Goal: Task Accomplishment & Management: Complete application form

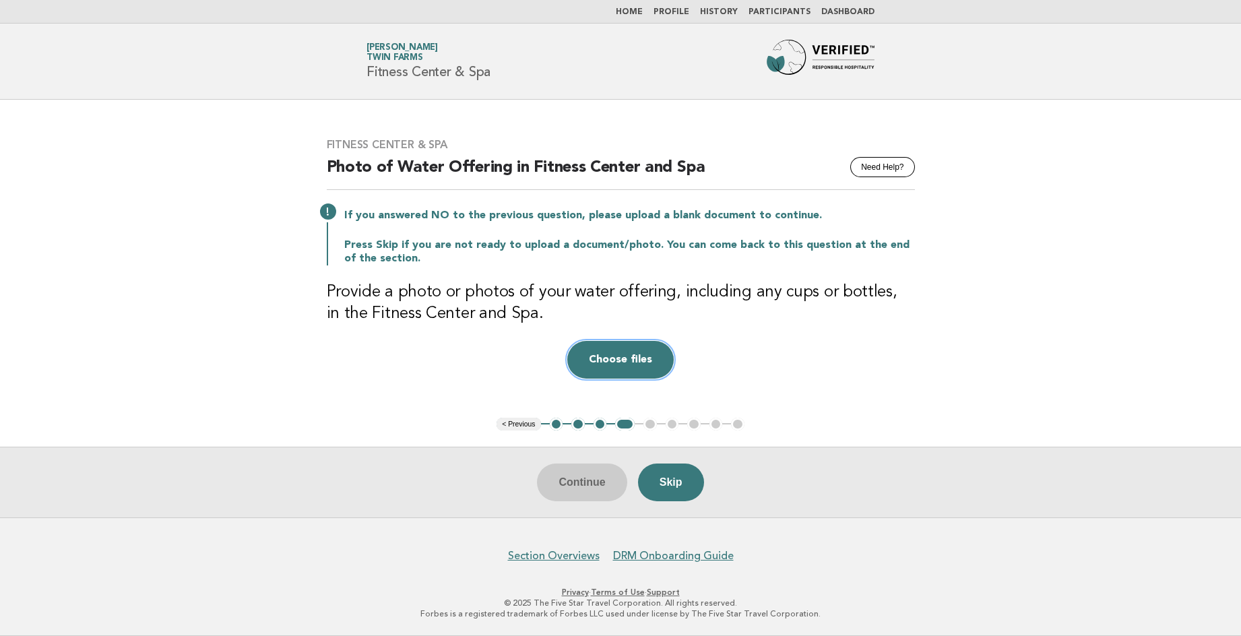
click at [622, 362] on button "Choose files" at bounding box center [620, 360] width 106 height 38
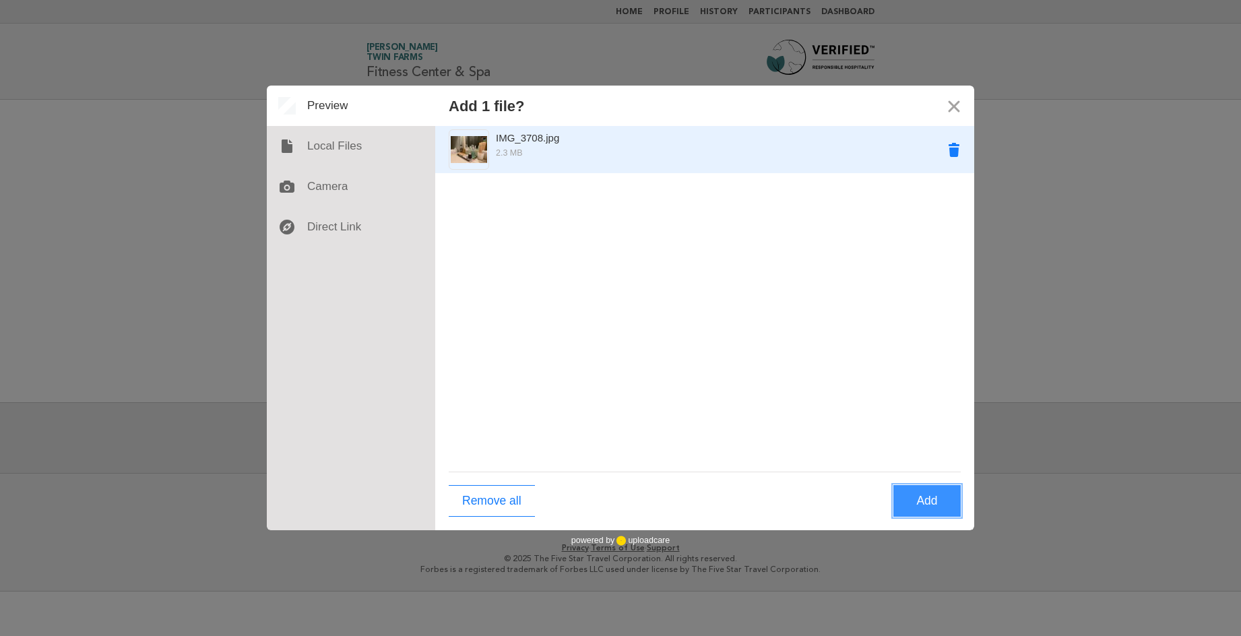
click at [956, 155] on button "Remove IMG_3708.jpg" at bounding box center [953, 149] width 40 height 40
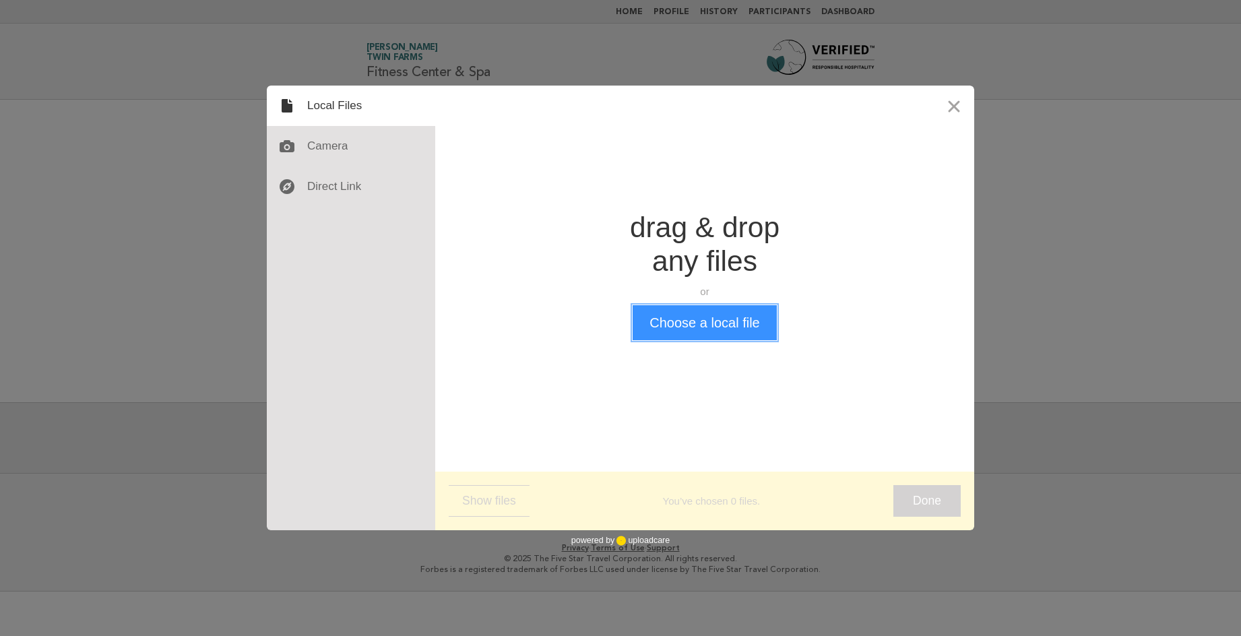
click at [735, 322] on button "Choose a local file" at bounding box center [703, 322] width 143 height 35
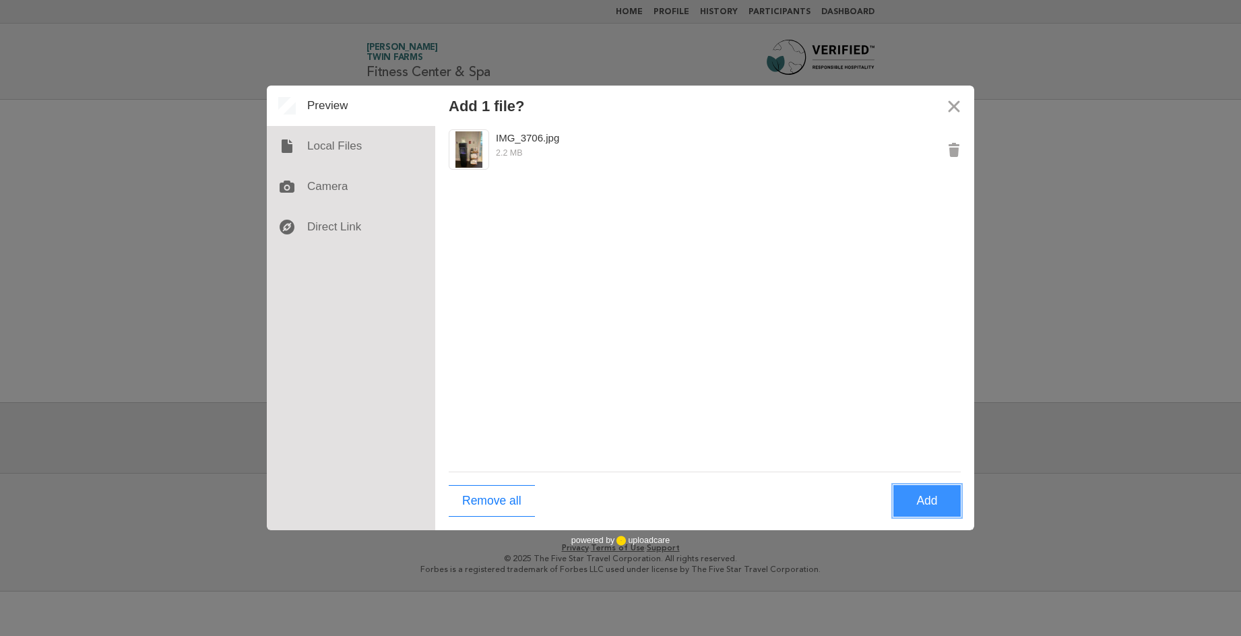
click at [919, 503] on button "Add" at bounding box center [926, 501] width 67 height 32
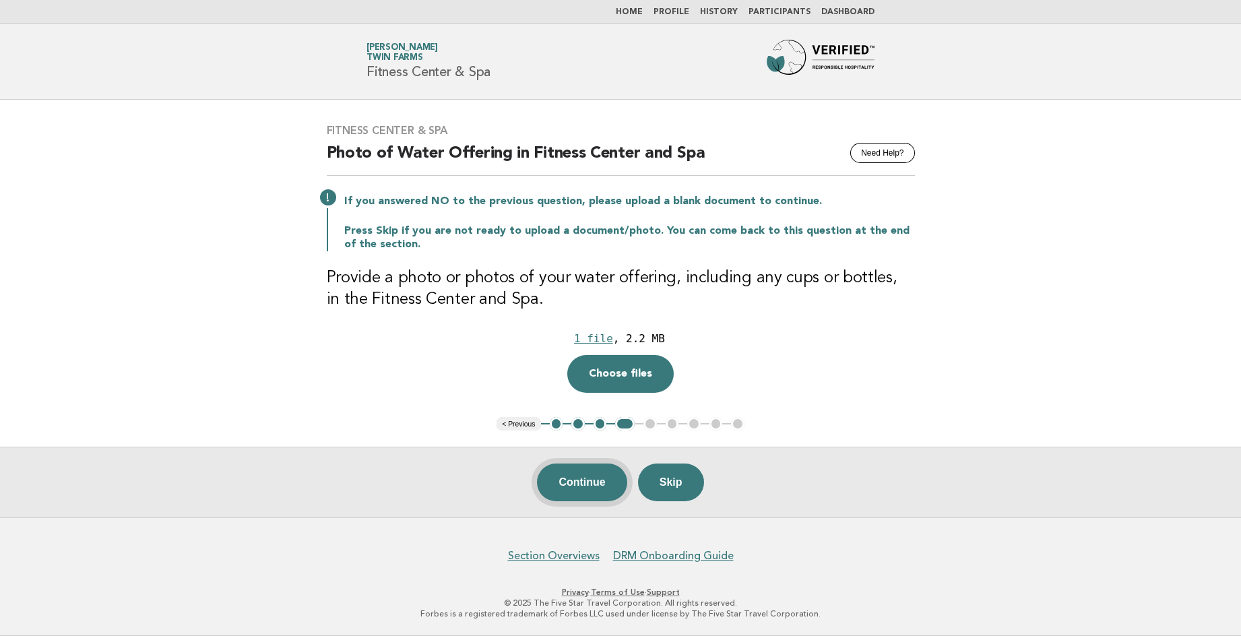
click at [581, 486] on button "Continue" at bounding box center [582, 482] width 90 height 38
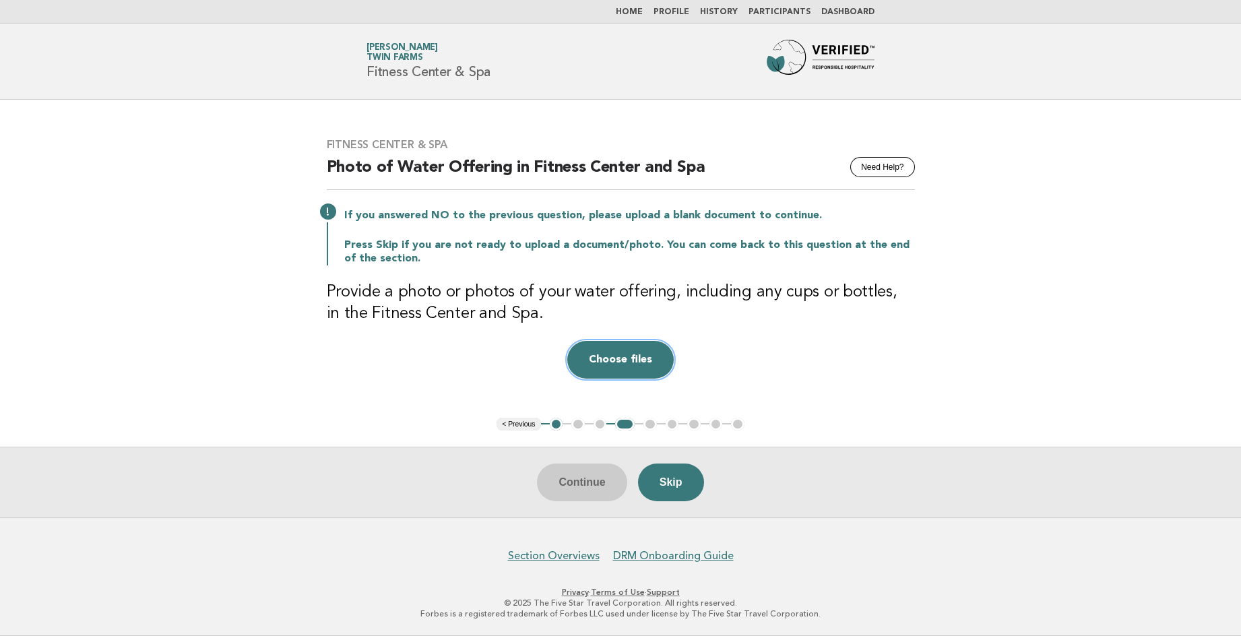
click at [628, 364] on button "Choose files" at bounding box center [620, 360] width 106 height 38
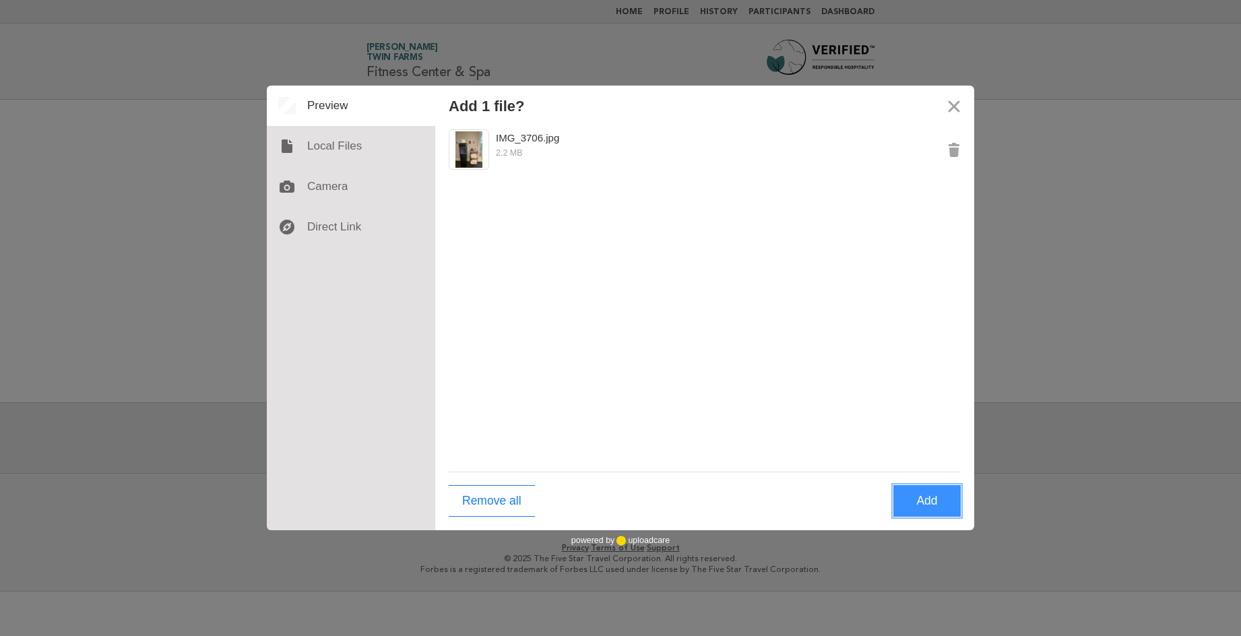
click at [927, 502] on button "Add" at bounding box center [926, 501] width 67 height 32
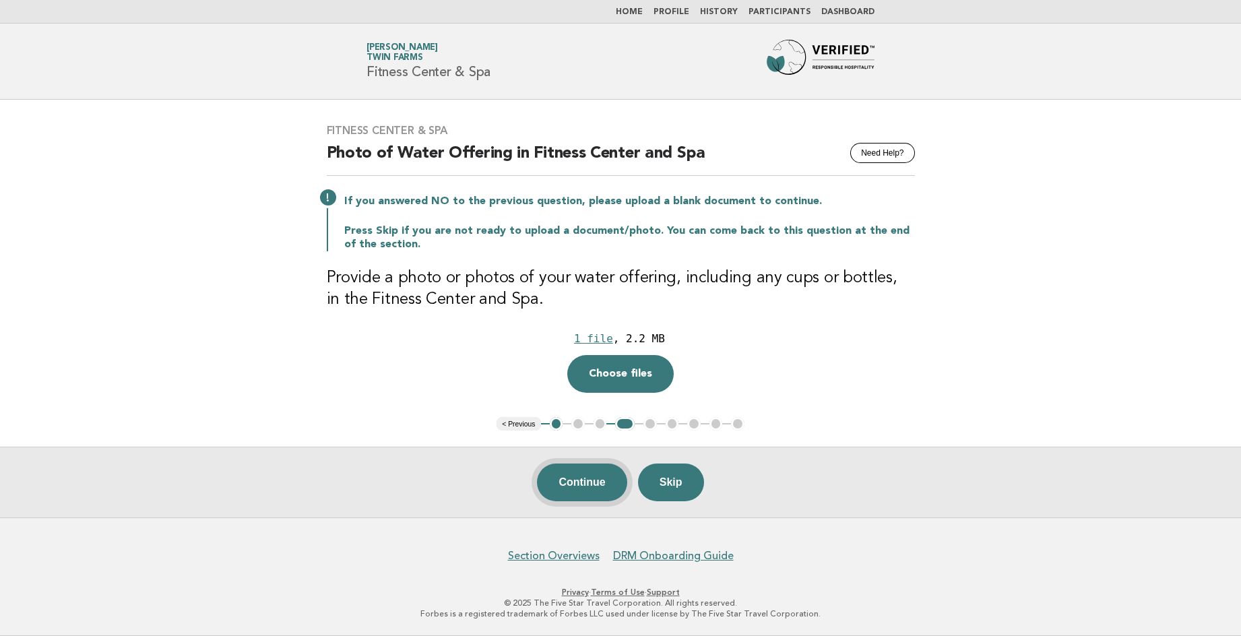
click at [585, 483] on button "Continue" at bounding box center [582, 482] width 90 height 38
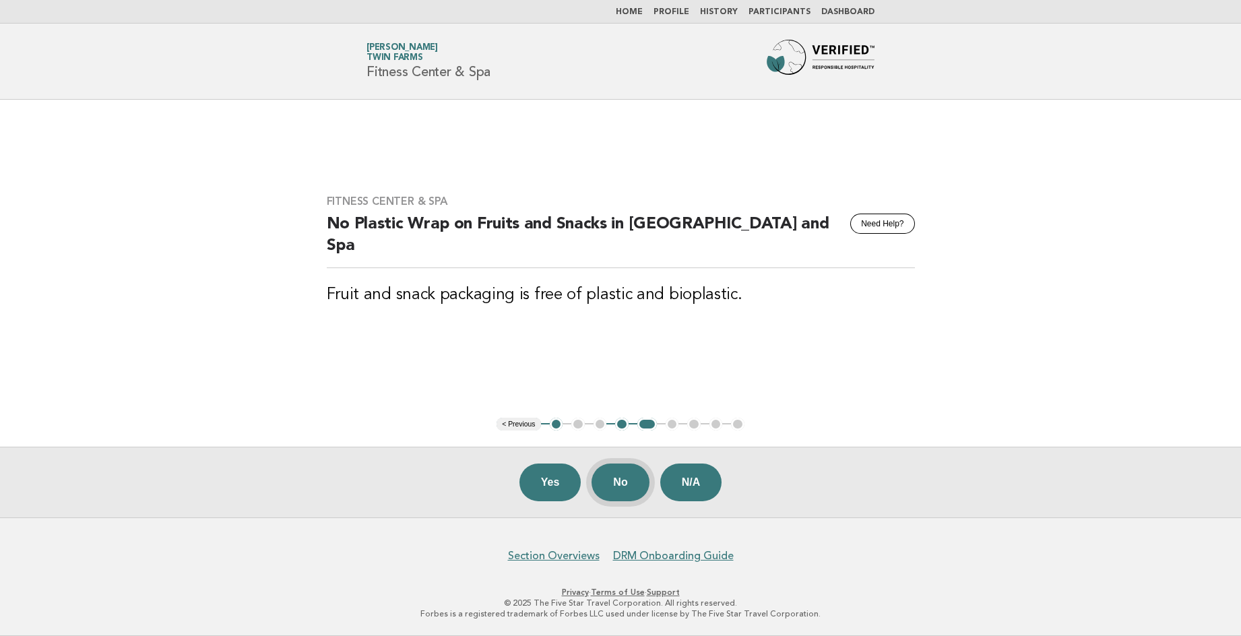
click at [618, 486] on button "No" at bounding box center [619, 482] width 57 height 38
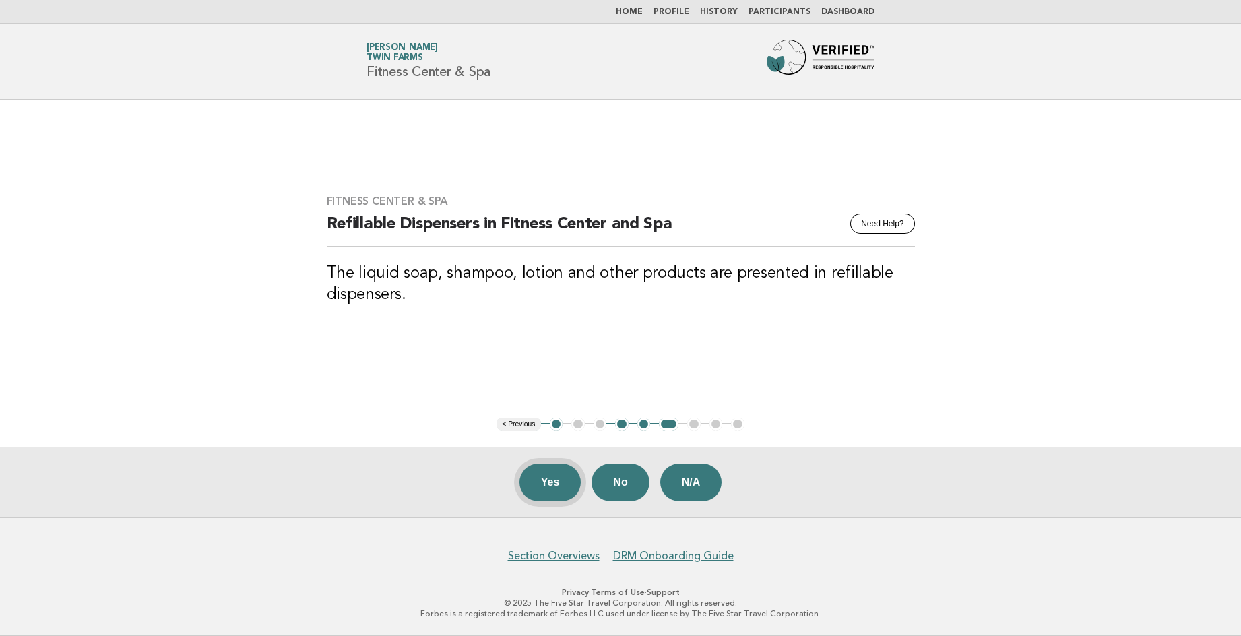
click at [543, 490] on button "Yes" at bounding box center [550, 482] width 62 height 38
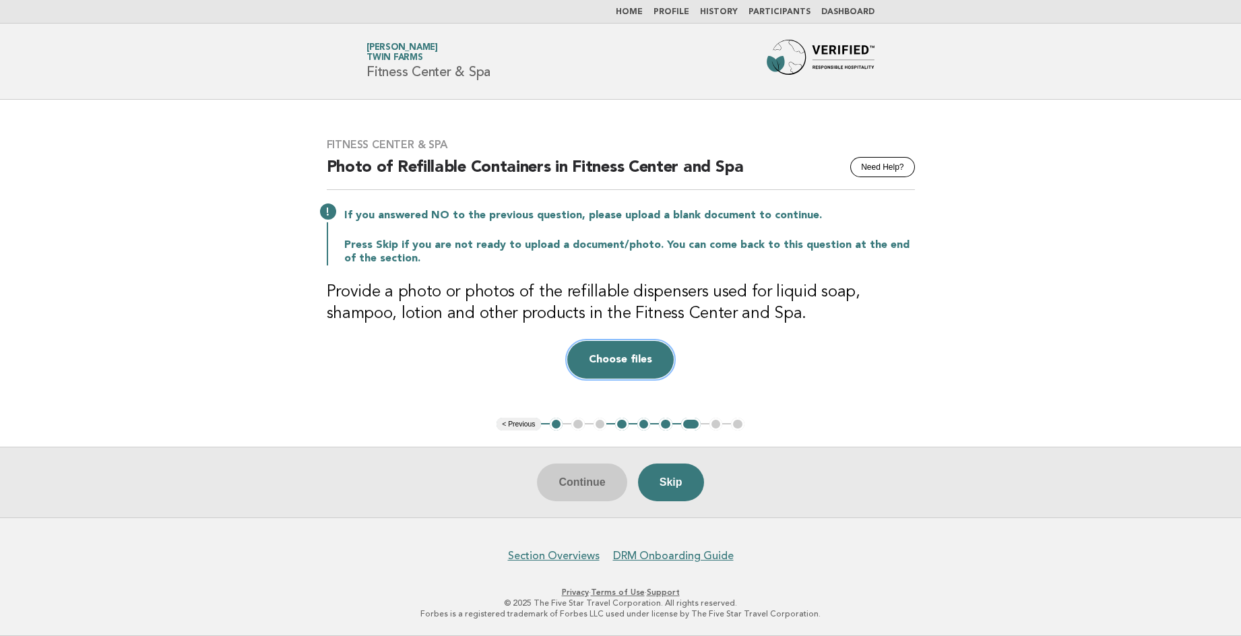
click at [633, 362] on button "Choose files" at bounding box center [620, 360] width 106 height 38
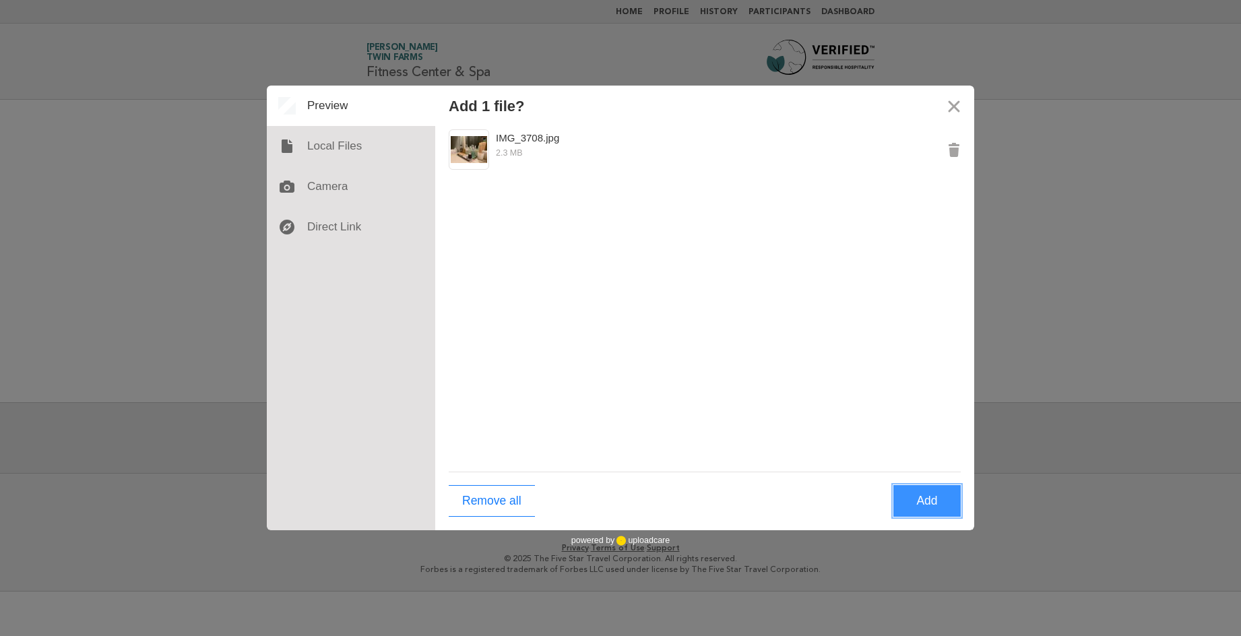
click at [918, 503] on button "Add" at bounding box center [926, 501] width 67 height 32
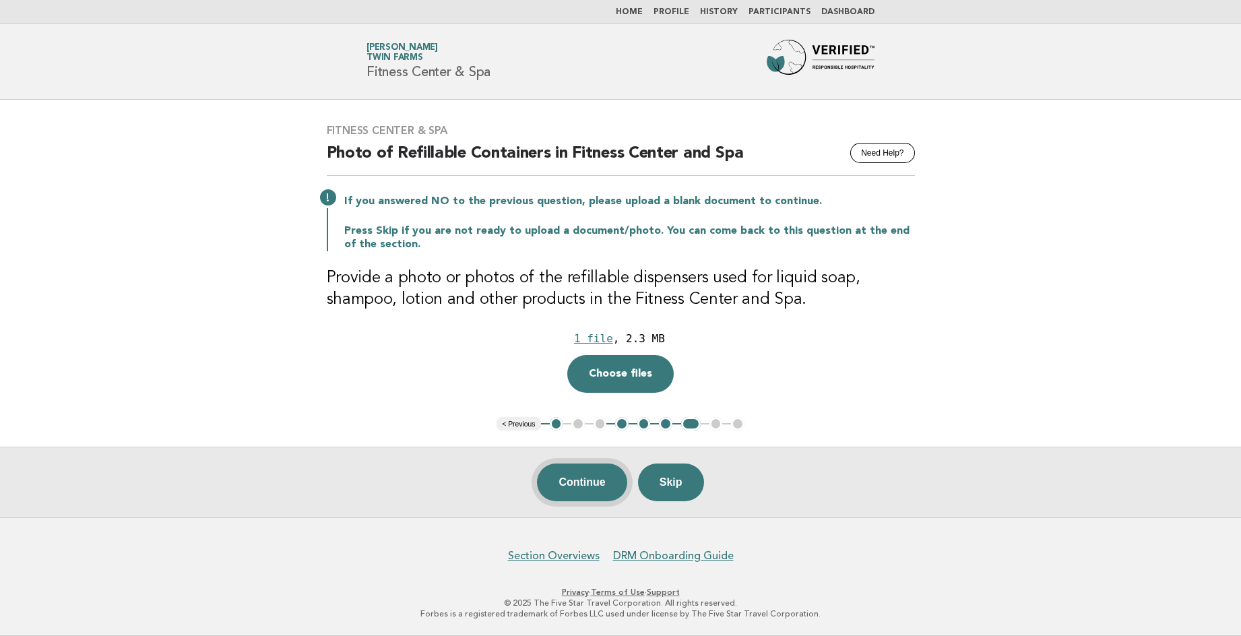
click at [589, 488] on button "Continue" at bounding box center [582, 482] width 90 height 38
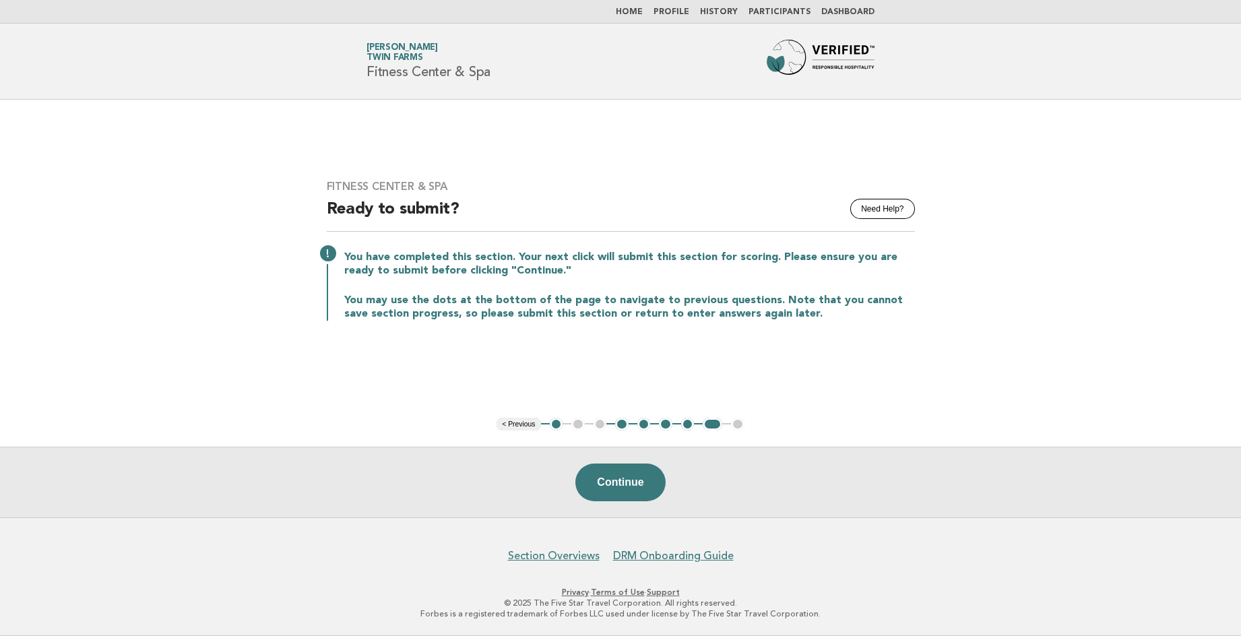
click at [578, 427] on ul "< Previous 1 2 3 4 5 6 7 8 9" at bounding box center [620, 424] width 248 height 13
click at [577, 425] on ul "< Previous 1 2 3 4 5 6 7 8 9" at bounding box center [620, 424] width 248 height 13
click at [523, 423] on button "< Previous" at bounding box center [518, 424] width 44 height 13
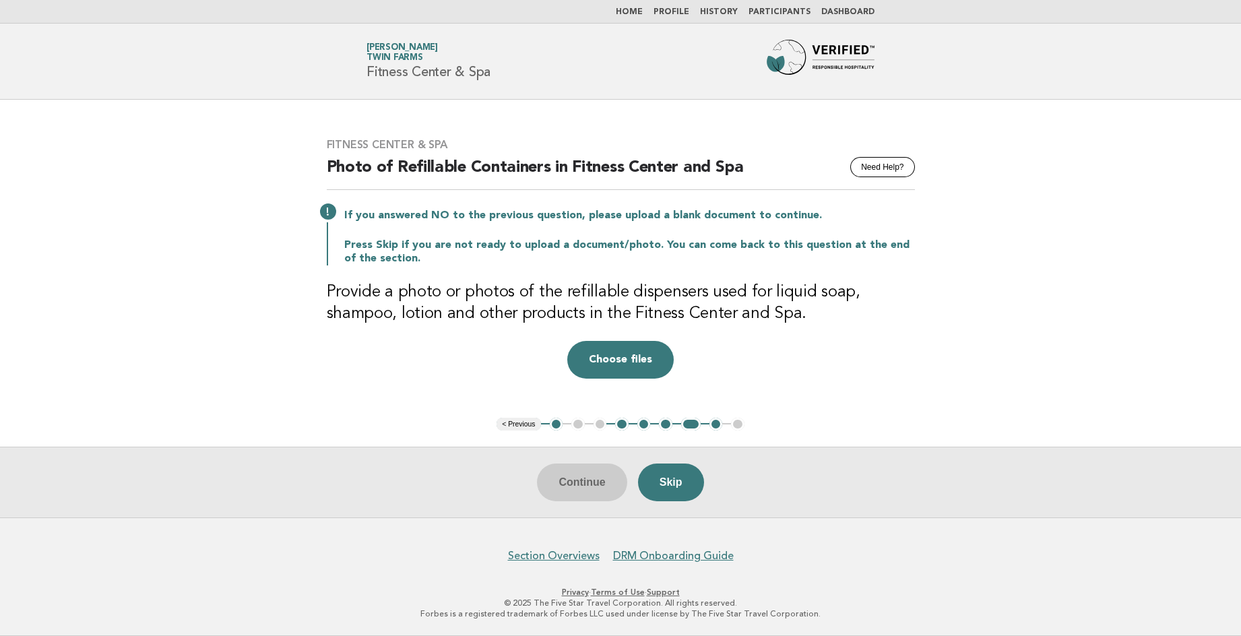
click at [523, 423] on button "< Previous" at bounding box center [518, 424] width 44 height 13
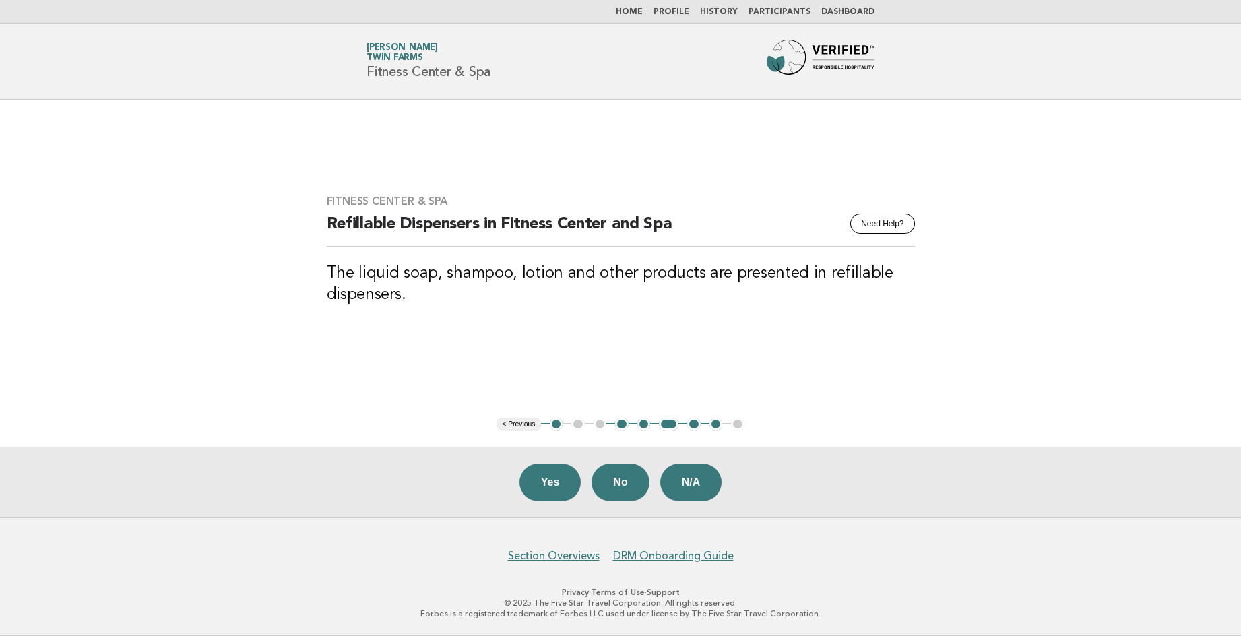
click at [523, 423] on button "< Previous" at bounding box center [518, 424] width 44 height 13
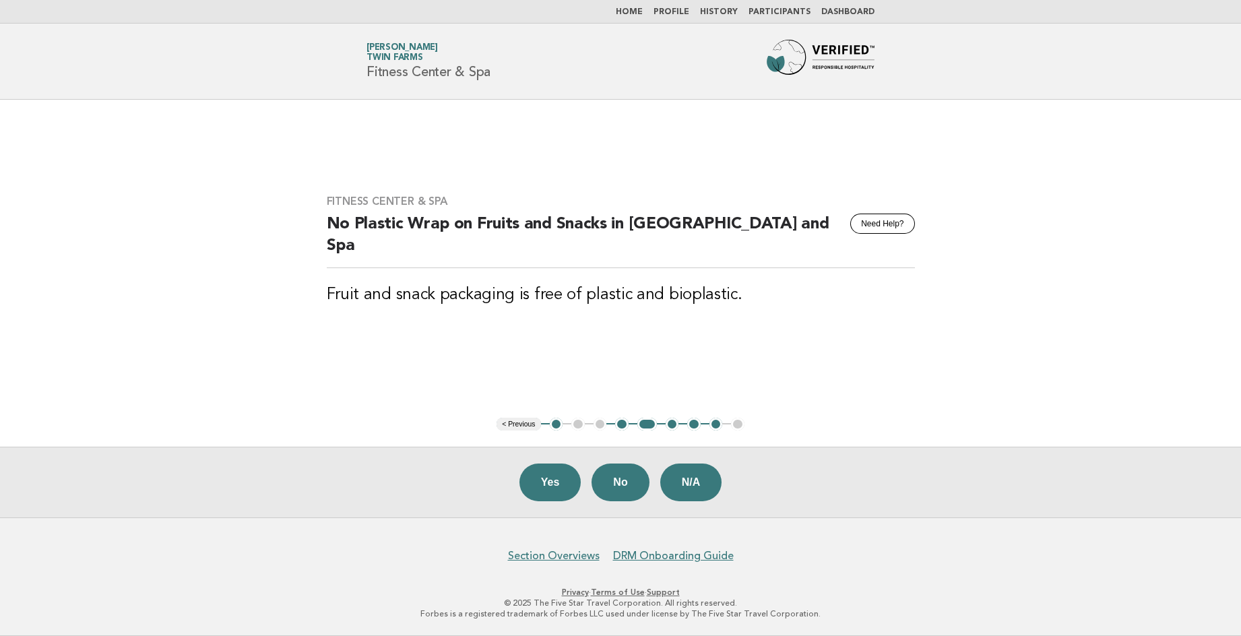
click at [523, 423] on button "< Previous" at bounding box center [518, 424] width 44 height 13
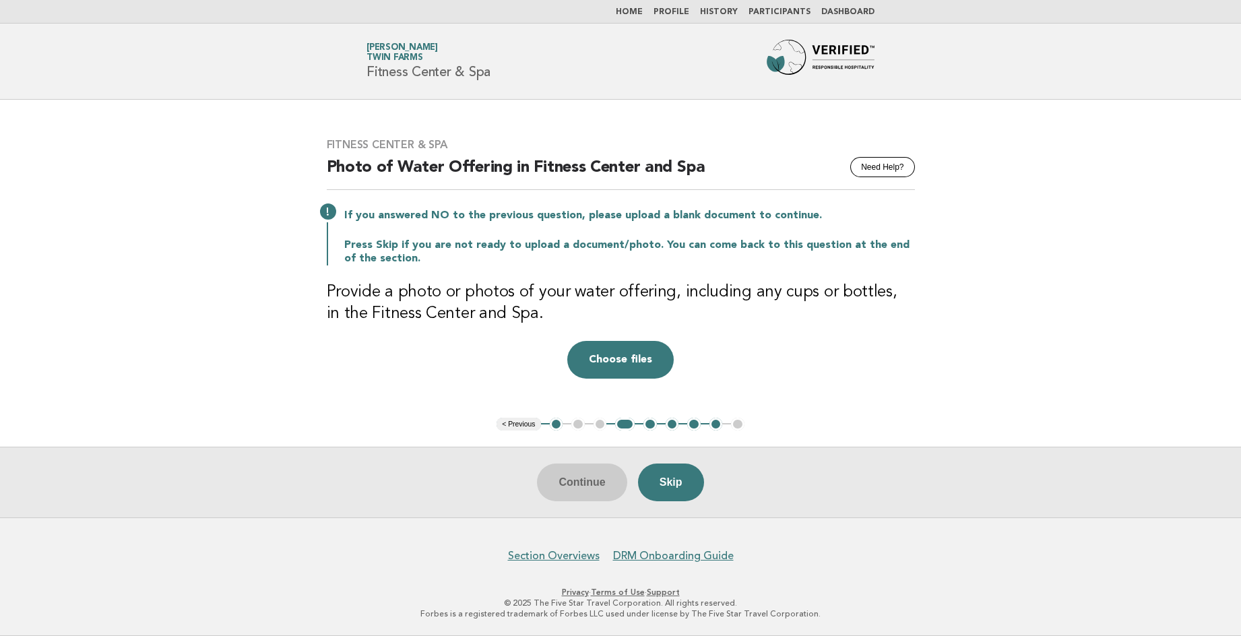
click at [523, 423] on button "< Previous" at bounding box center [518, 424] width 44 height 13
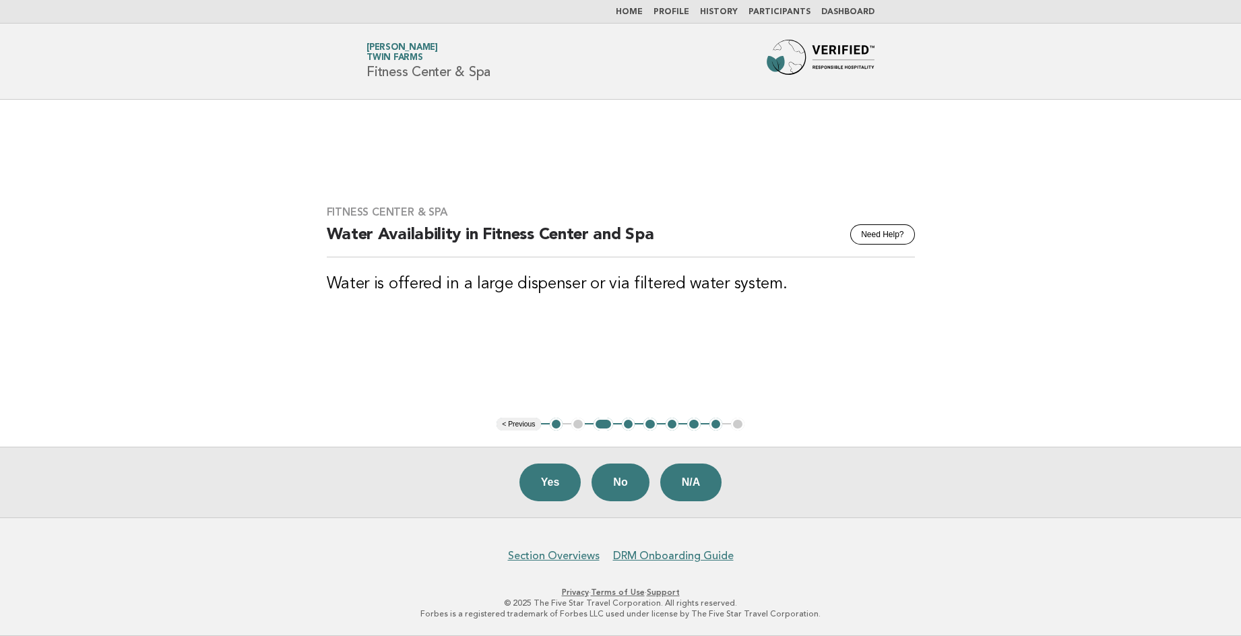
click at [522, 422] on button "< Previous" at bounding box center [518, 424] width 44 height 13
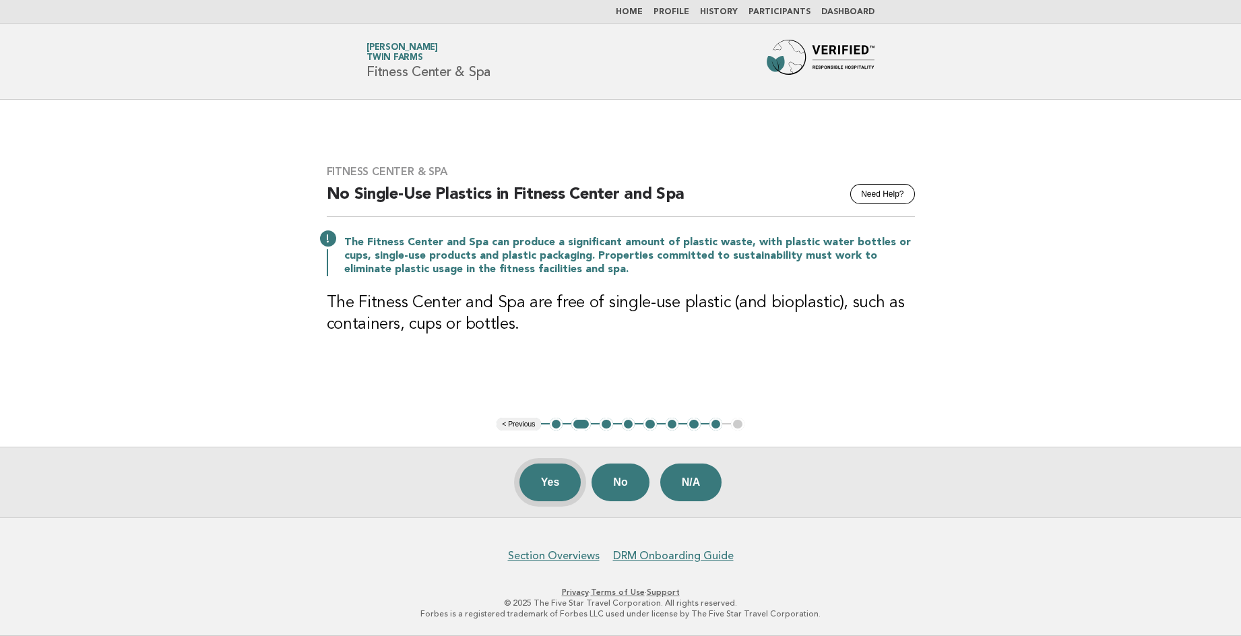
click at [551, 483] on button "Yes" at bounding box center [550, 482] width 62 height 38
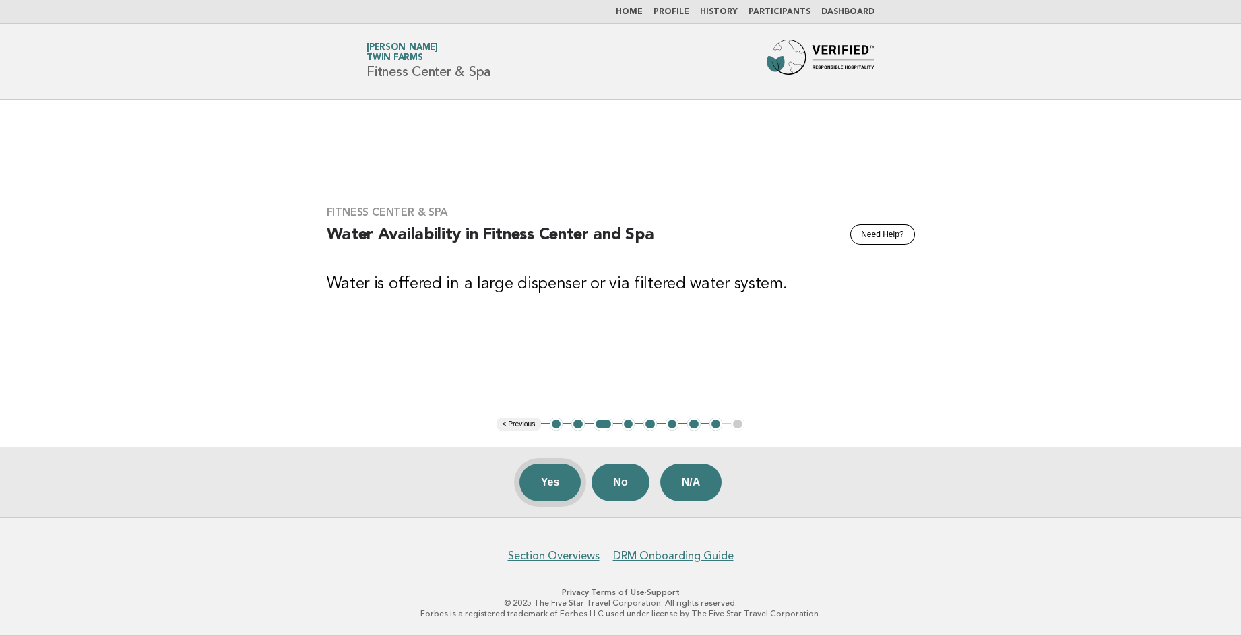
click at [555, 496] on button "Yes" at bounding box center [550, 482] width 62 height 38
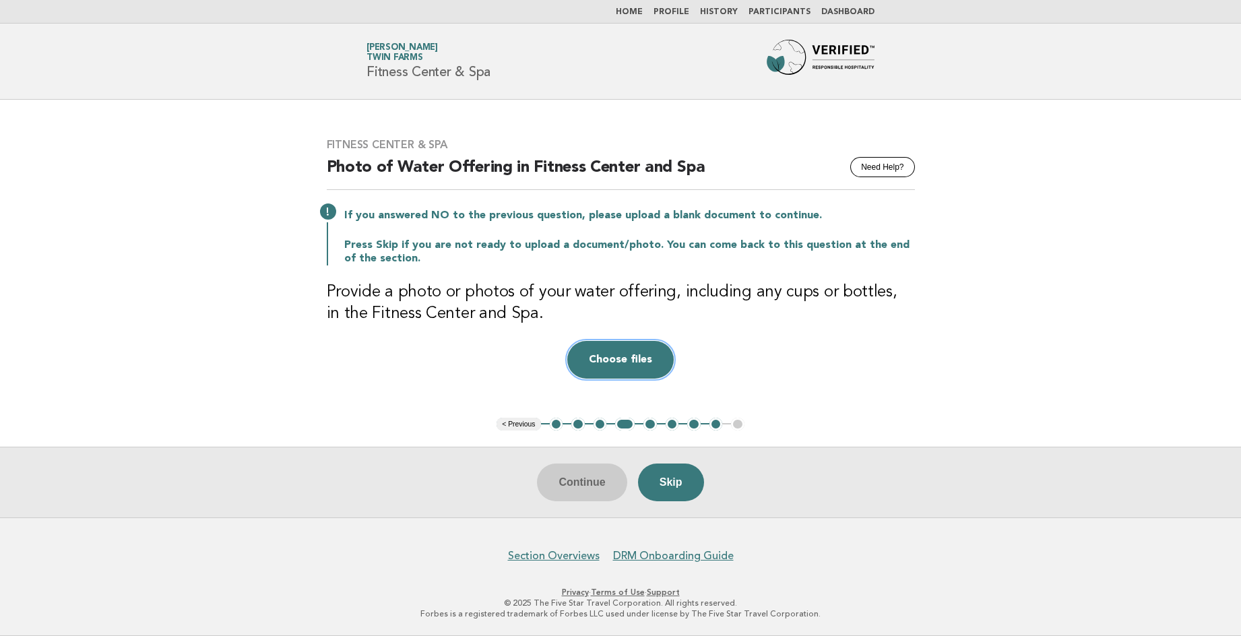
click at [610, 360] on button "Choose files" at bounding box center [620, 360] width 106 height 38
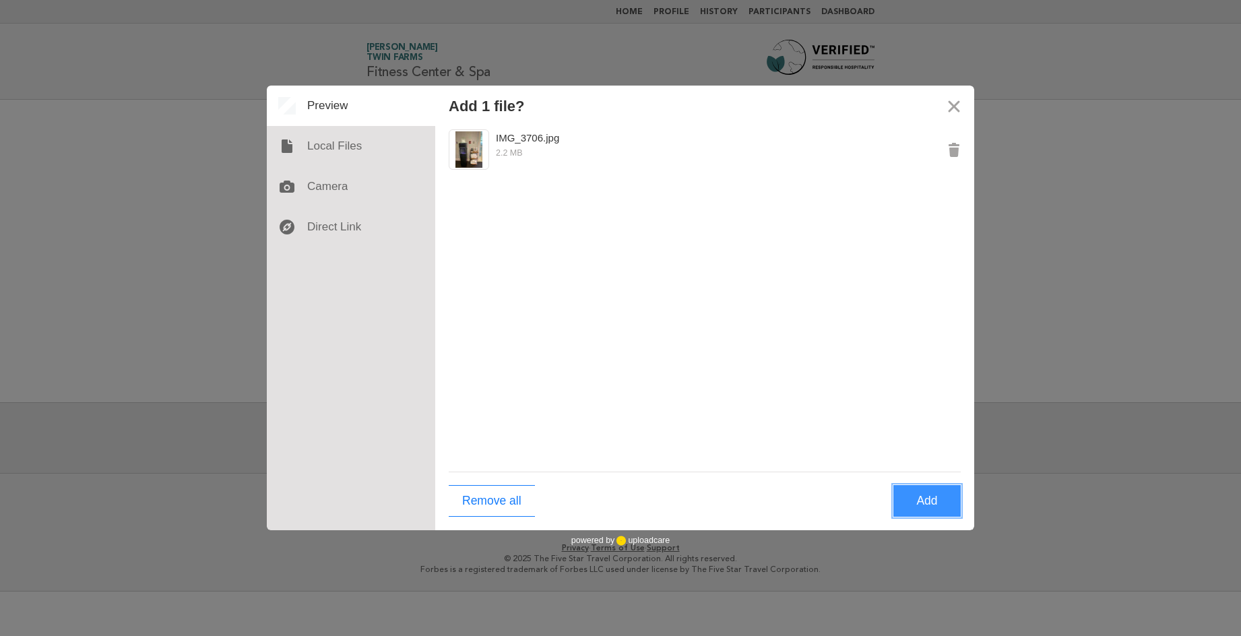
click at [925, 500] on button "Add" at bounding box center [926, 501] width 67 height 32
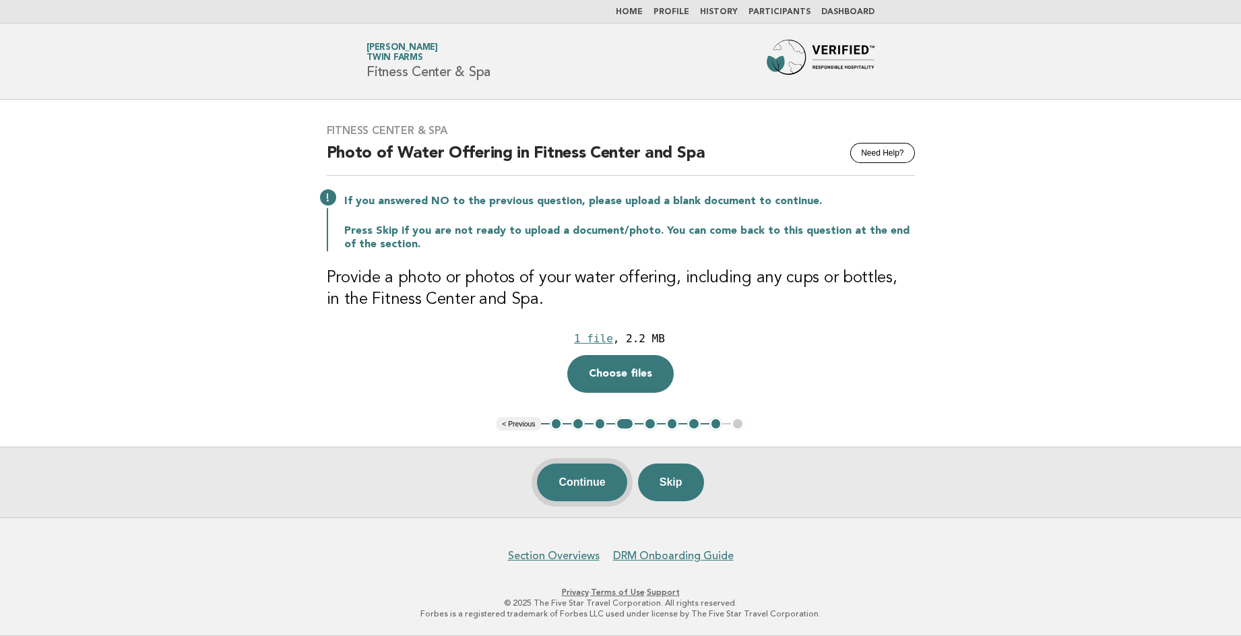
click at [583, 493] on button "Continue" at bounding box center [582, 482] width 90 height 38
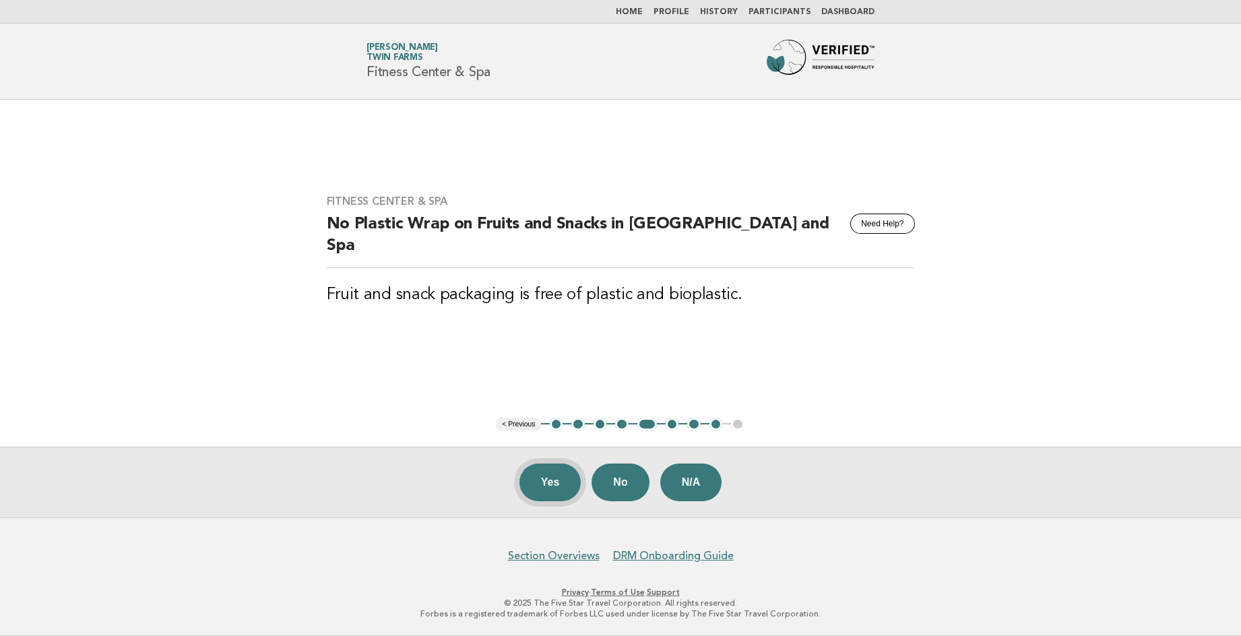
click at [552, 489] on button "Yes" at bounding box center [550, 482] width 62 height 38
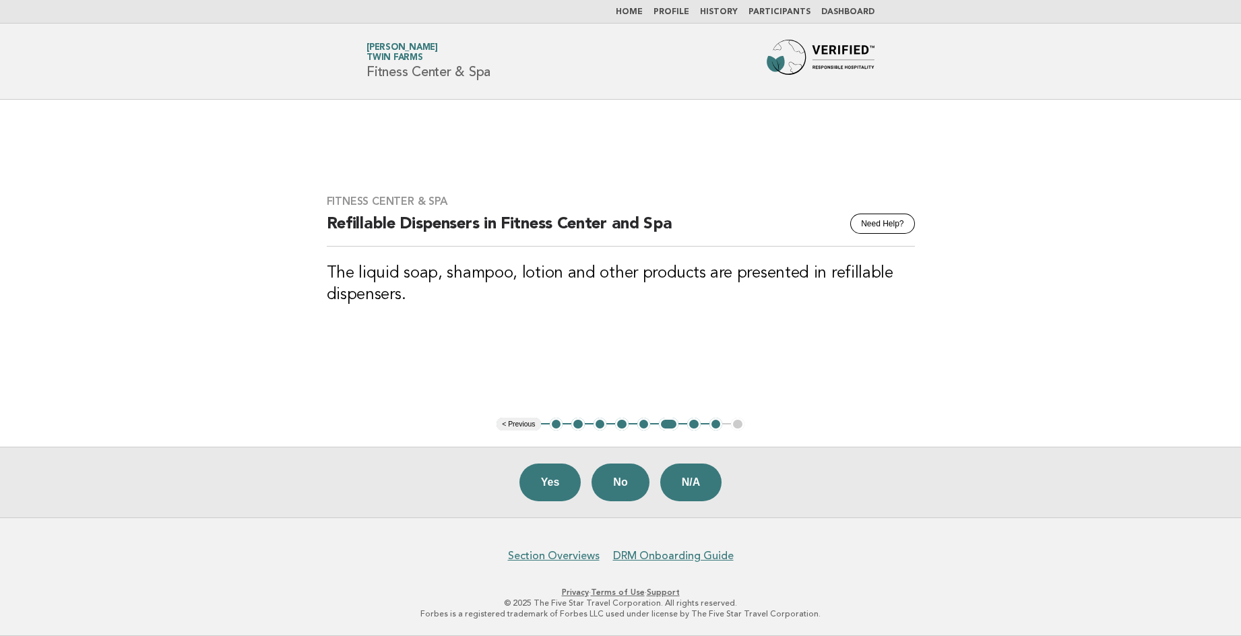
click at [549, 485] on button "Yes" at bounding box center [550, 482] width 62 height 38
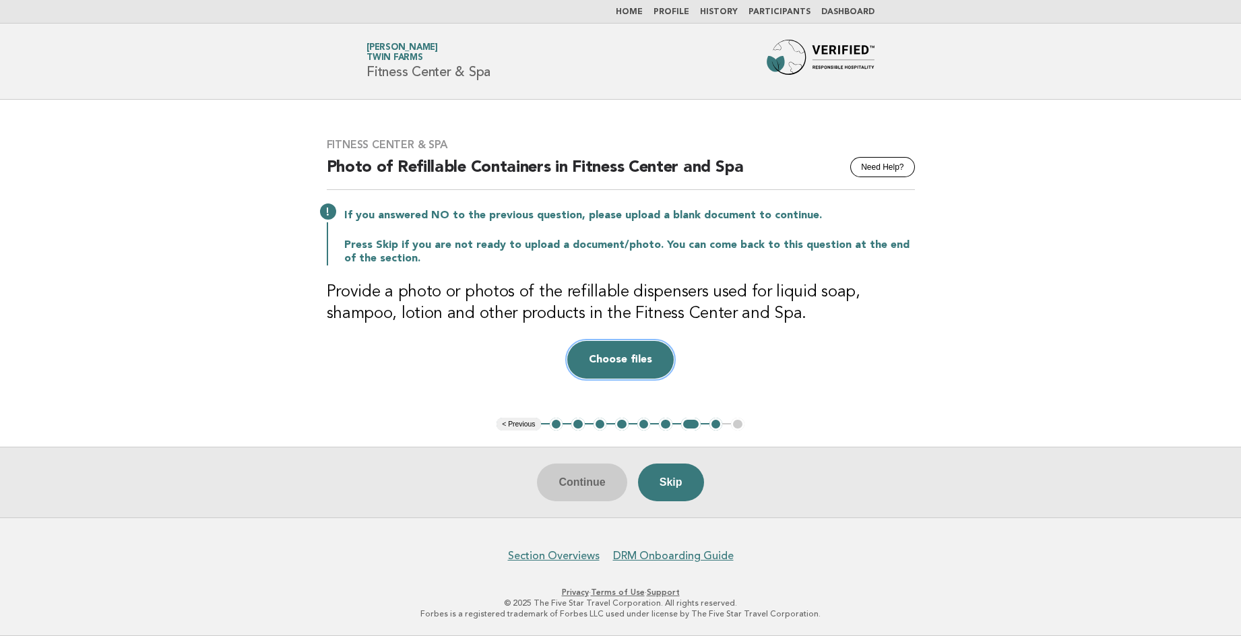
click at [649, 354] on button "Choose files" at bounding box center [620, 360] width 106 height 38
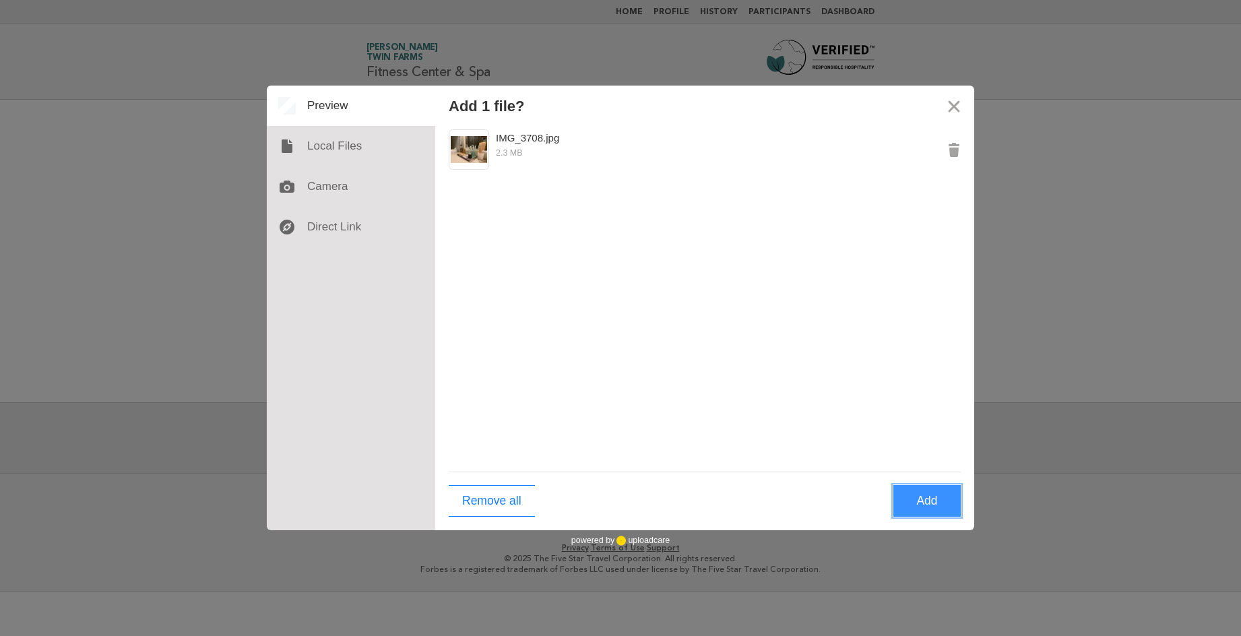
click at [922, 502] on button "Add" at bounding box center [926, 501] width 67 height 32
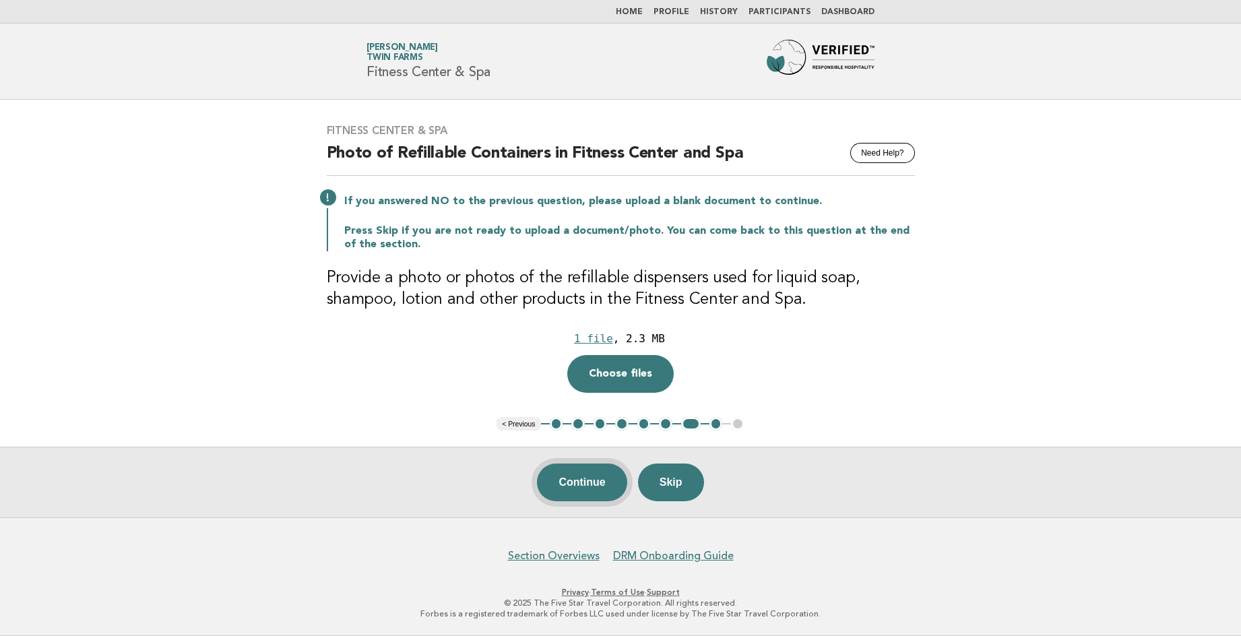
click at [570, 489] on button "Continue" at bounding box center [582, 482] width 90 height 38
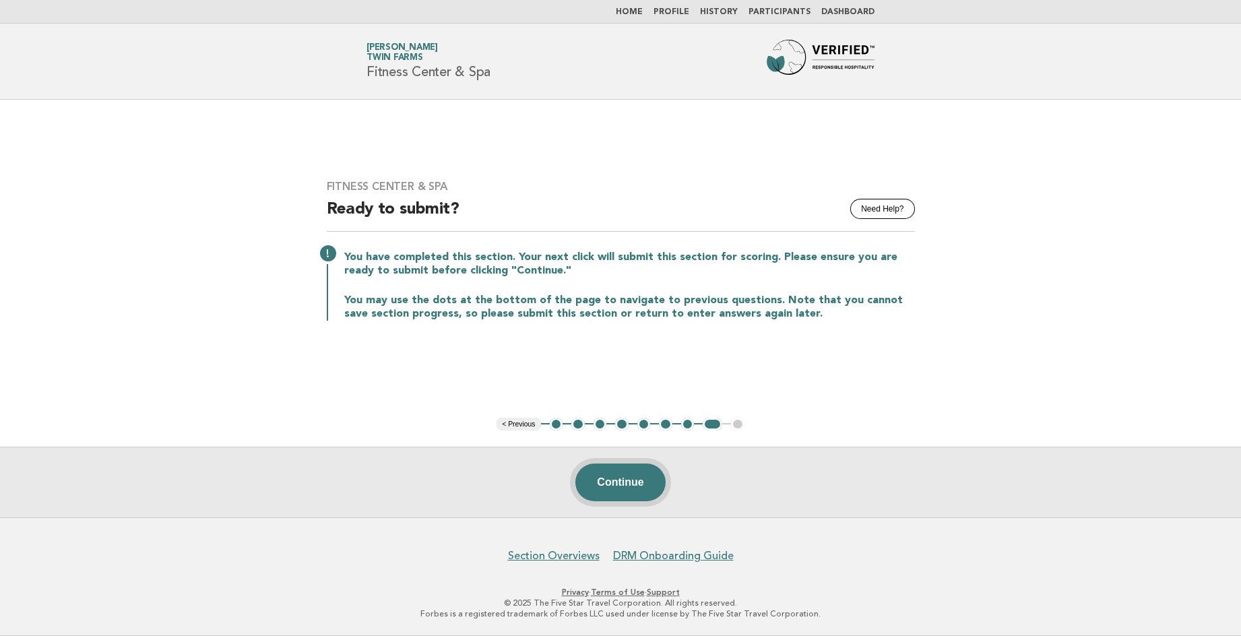
click at [632, 486] on button "Continue" at bounding box center [620, 482] width 90 height 38
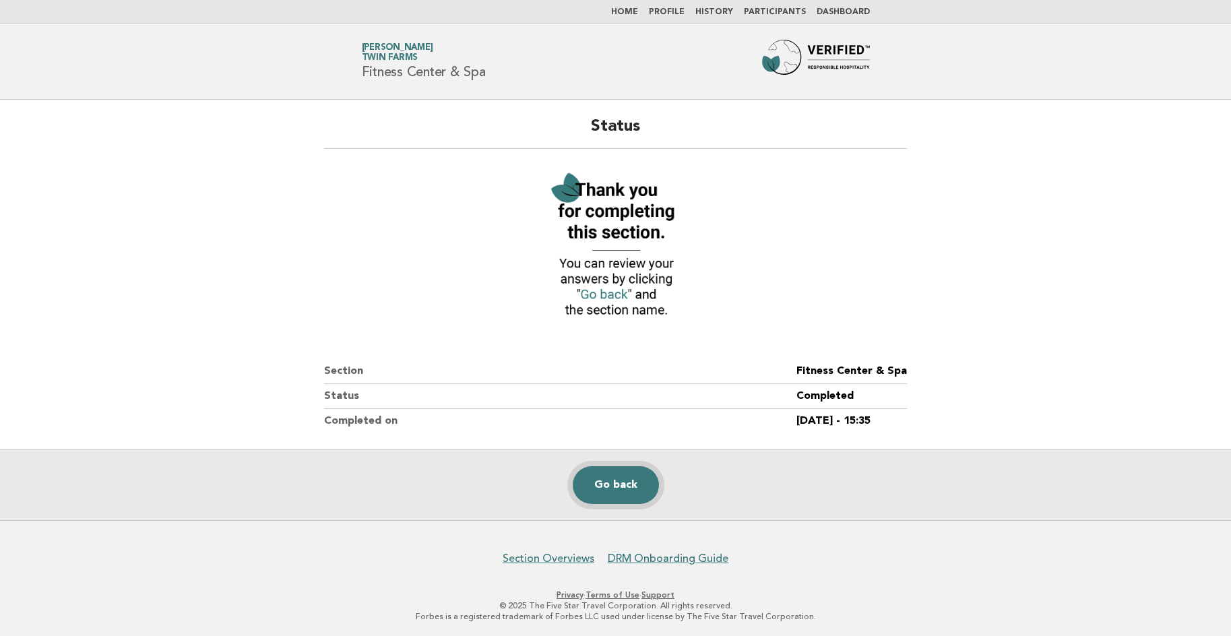
click at [615, 490] on link "Go back" at bounding box center [615, 485] width 86 height 38
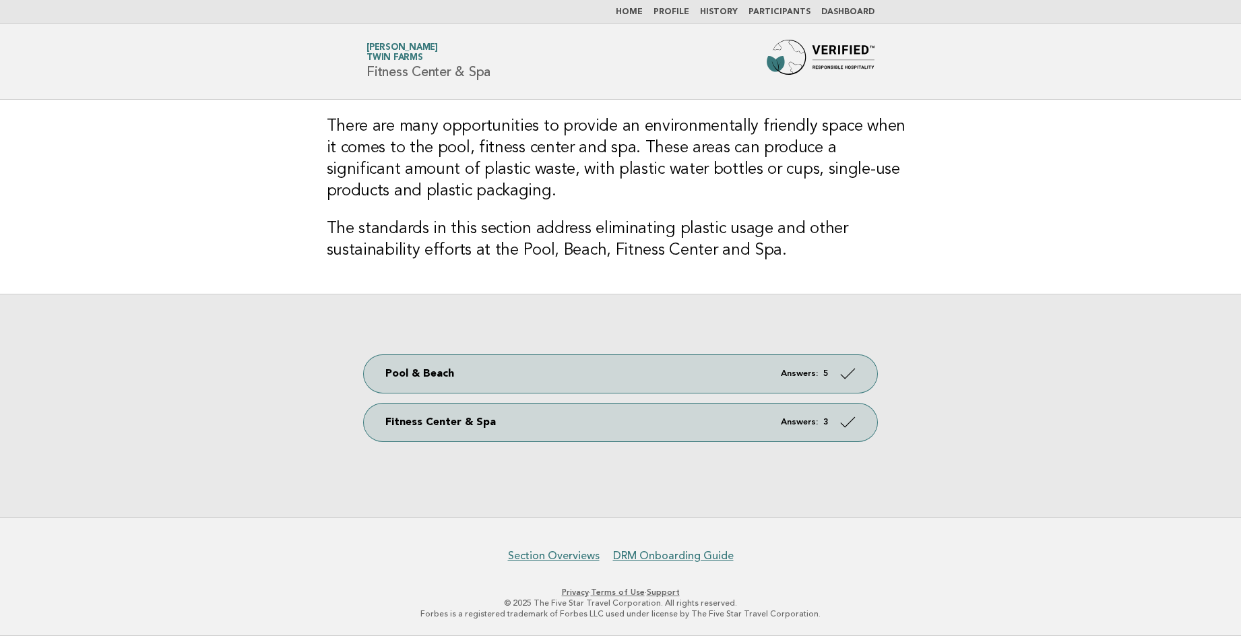
click at [856, 11] on link "Dashboard" at bounding box center [847, 12] width 53 height 8
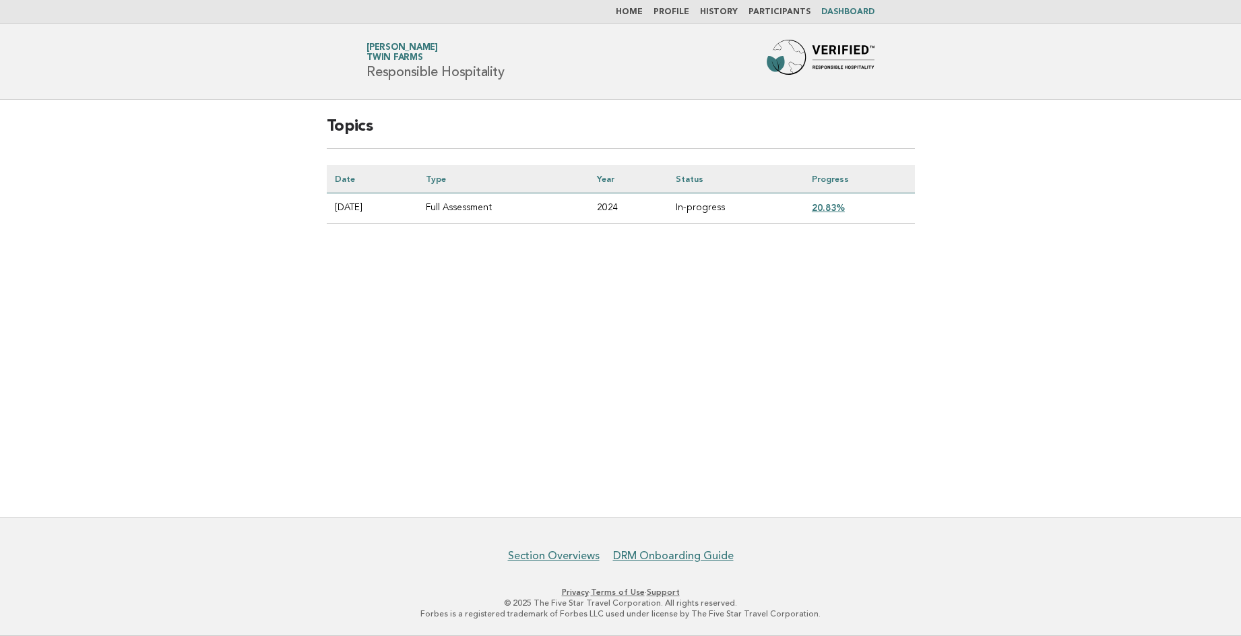
click at [791, 9] on link "Participants" at bounding box center [779, 12] width 62 height 8
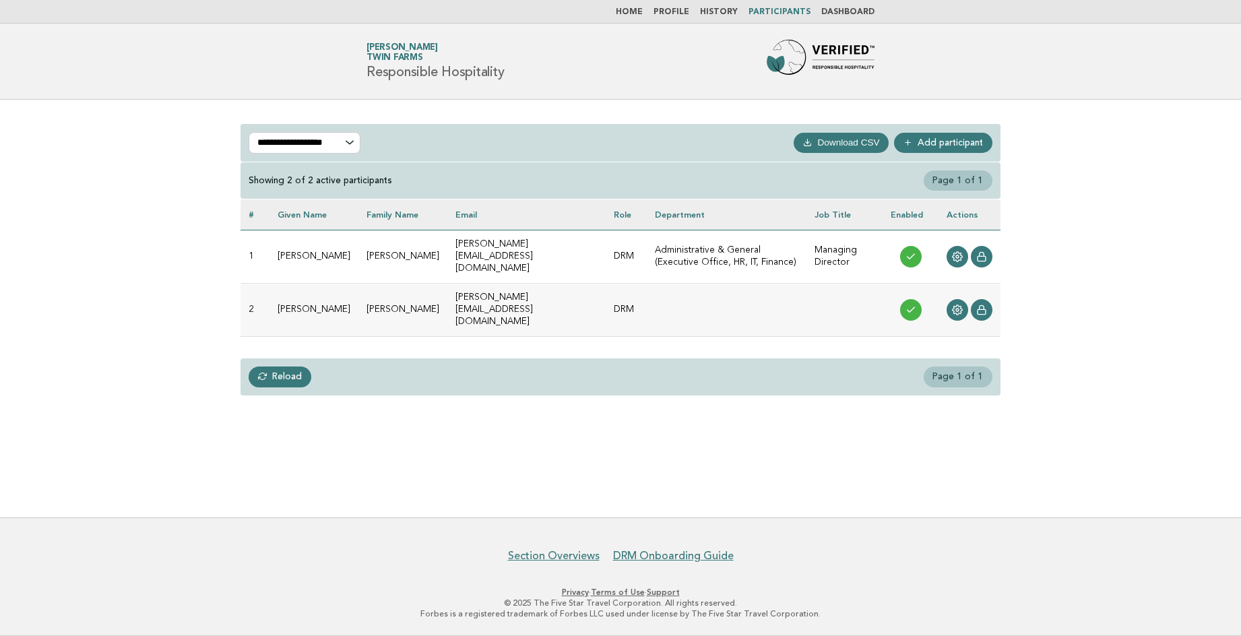
click at [641, 12] on link "Home" at bounding box center [629, 12] width 27 height 8
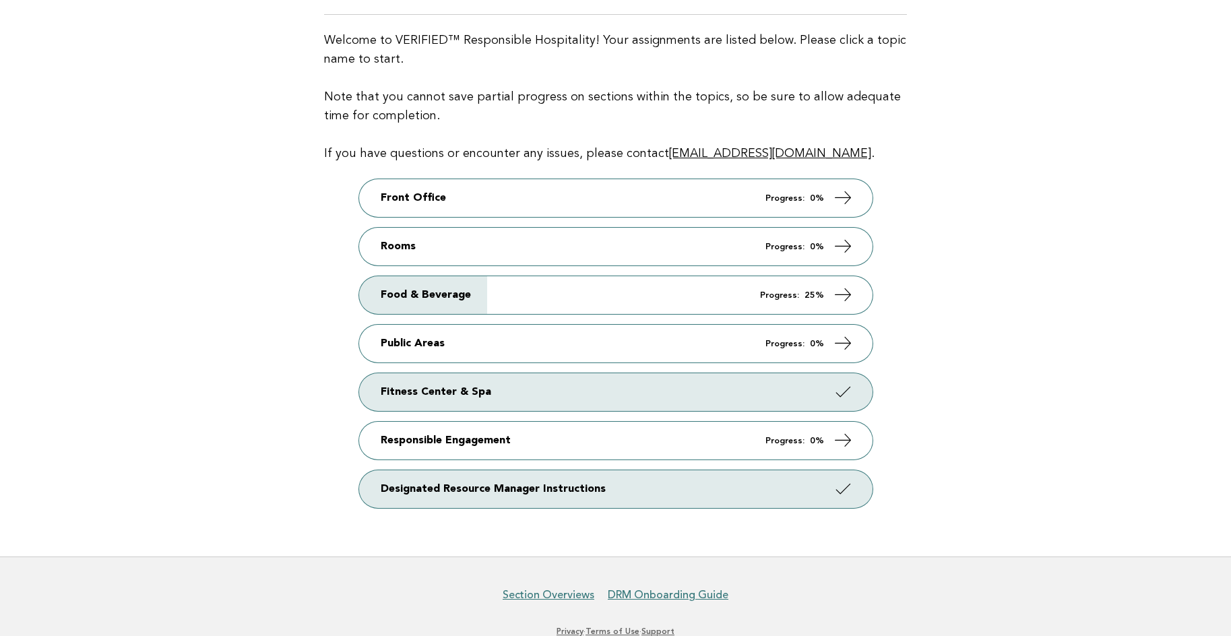
scroll to position [135, 0]
